Goal: Task Accomplishment & Management: Use online tool/utility

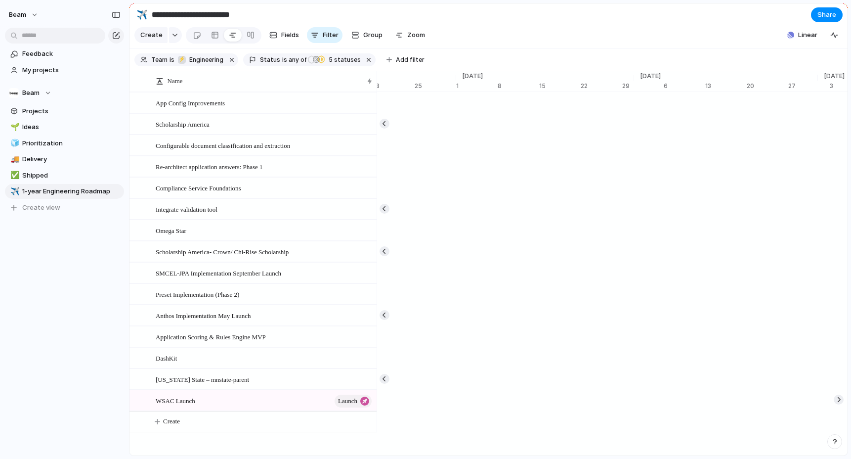
scroll to position [0, 6607]
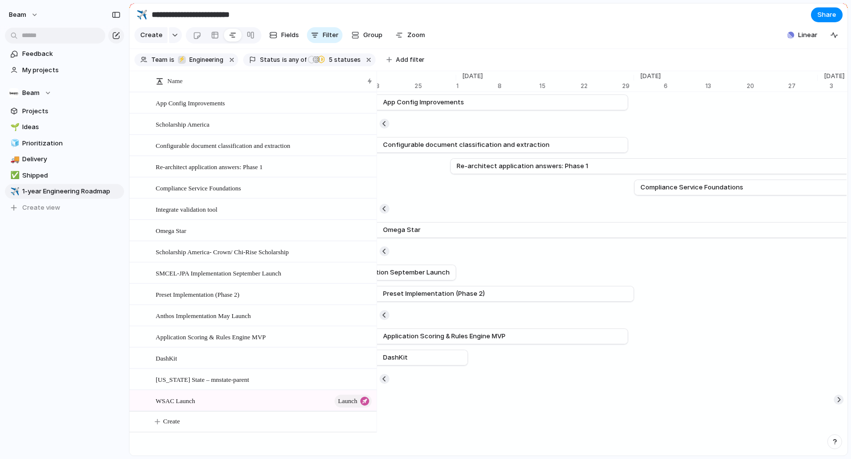
click at [475, 20] on section "**********" at bounding box center [489, 14] width 718 height 22
click at [174, 424] on span "Create" at bounding box center [171, 421] width 17 height 10
type textarea "**********"
click at [172, 37] on button "button" at bounding box center [175, 35] width 13 height 16
click at [166, 127] on span "Launch" at bounding box center [165, 126] width 23 height 10
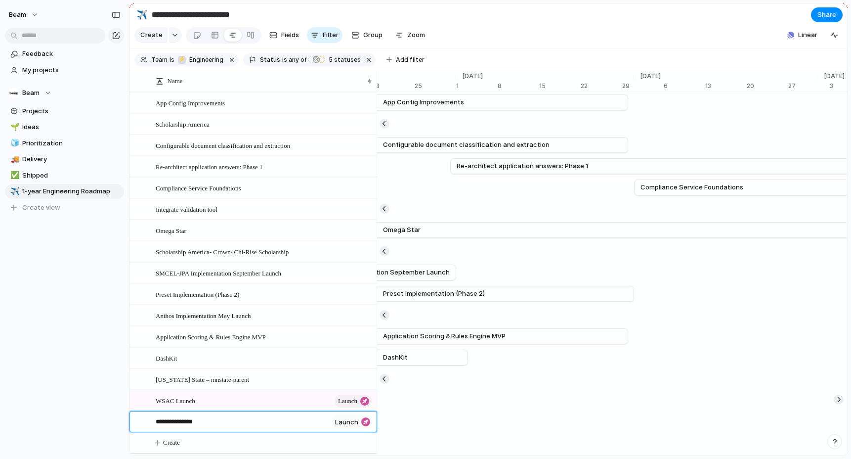
type textarea "**********"
click at [203, 426] on span "San Mateo Launch" at bounding box center [180, 421] width 48 height 11
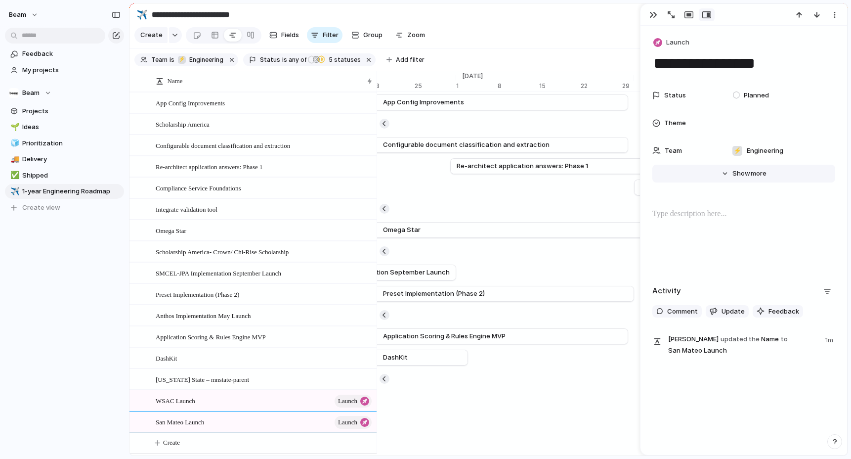
click at [744, 173] on span "Show" at bounding box center [742, 174] width 18 height 10
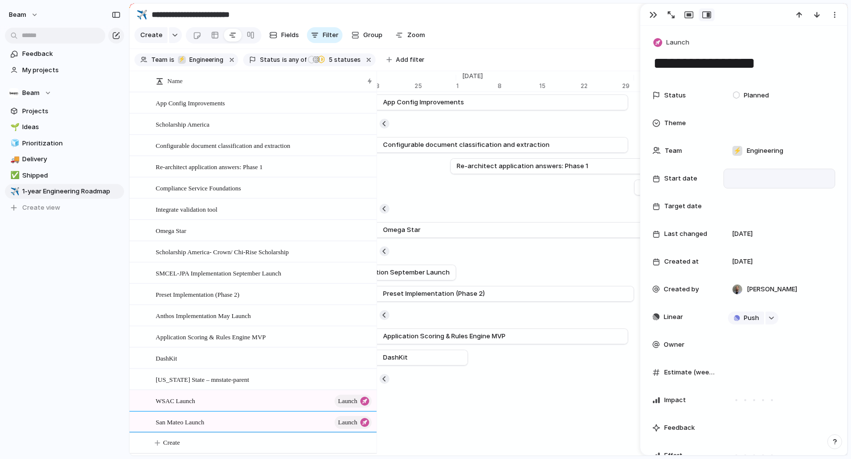
click at [743, 179] on div at bounding box center [779, 178] width 103 height 11
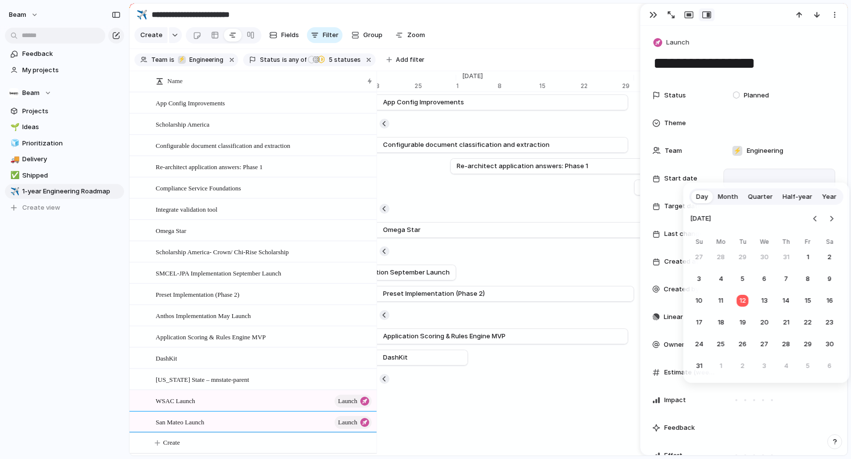
click at [732, 197] on span "Month" at bounding box center [728, 197] width 20 height 10
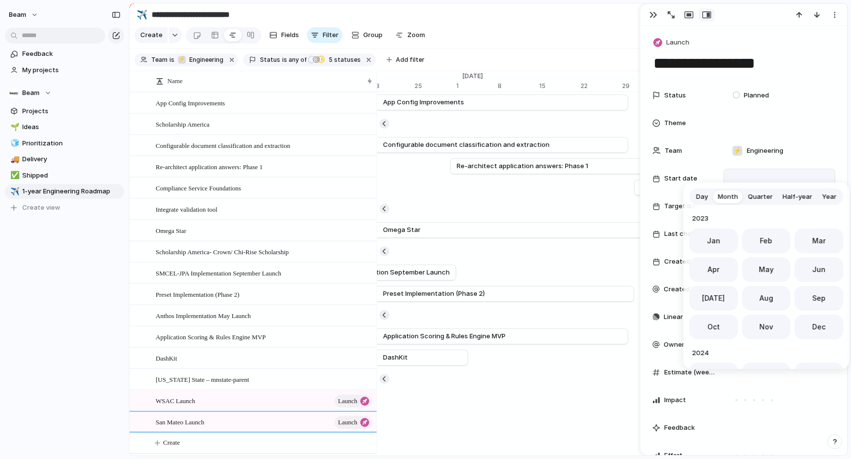
scroll to position [271, 0]
click at [819, 294] on span "Sep" at bounding box center [819, 295] width 13 height 10
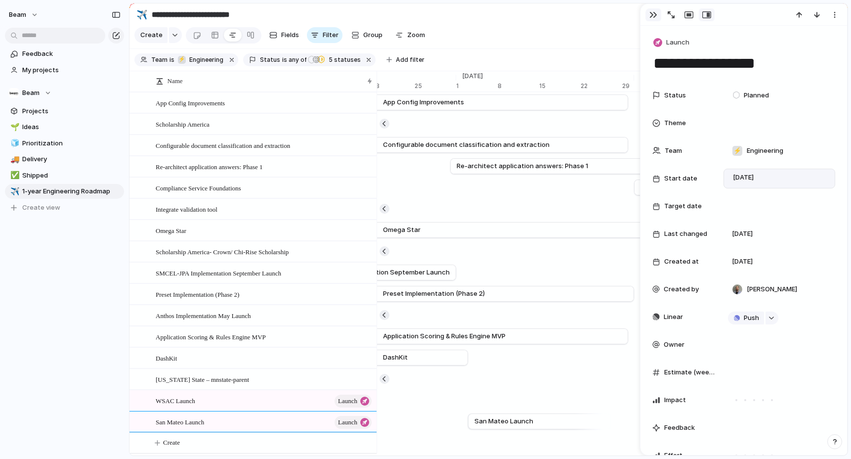
click at [652, 13] on div "button" at bounding box center [654, 15] width 8 height 8
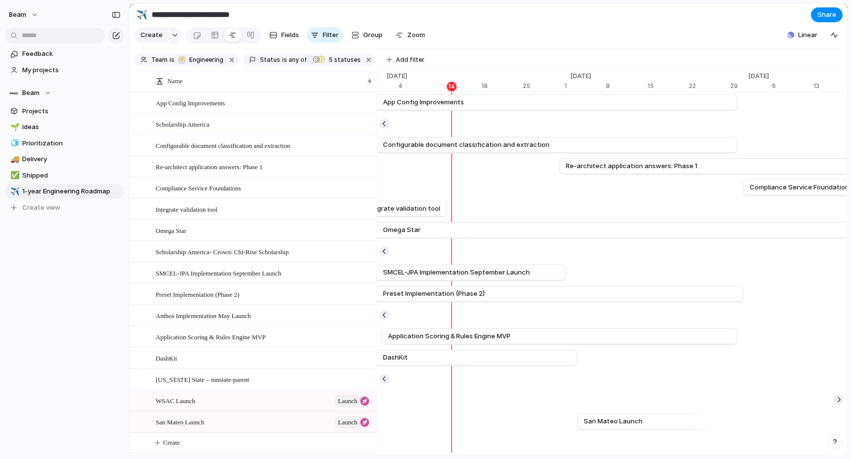
scroll to position [0, 6501]
click at [414, 206] on span "Integrate validation tool" at bounding box center [400, 209] width 76 height 10
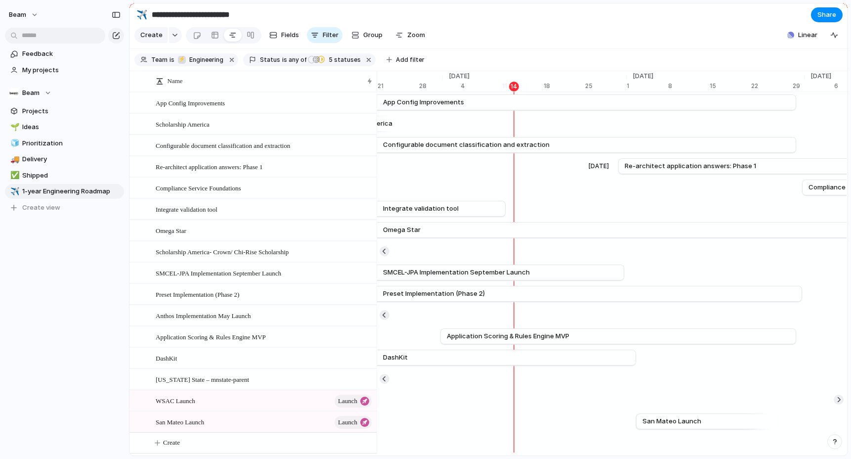
scroll to position [0, 6436]
